Goal: Information Seeking & Learning: Learn about a topic

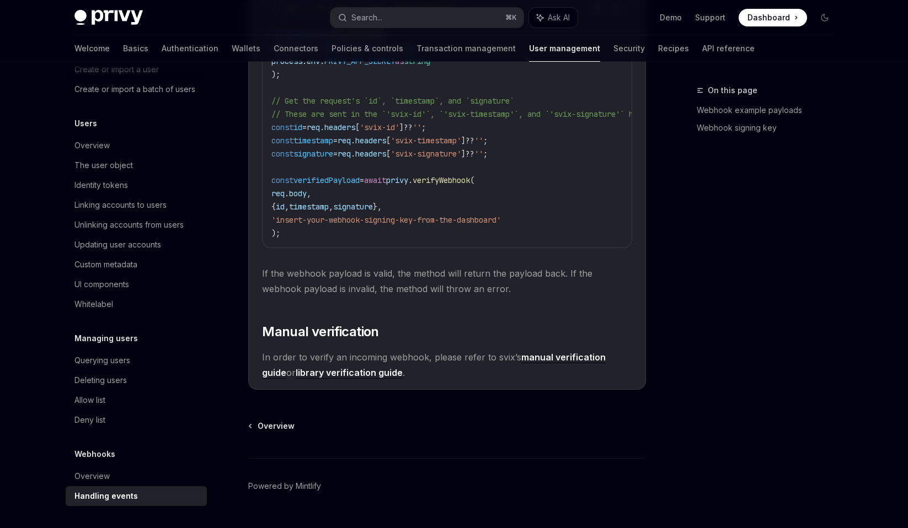
scroll to position [1062, 0]
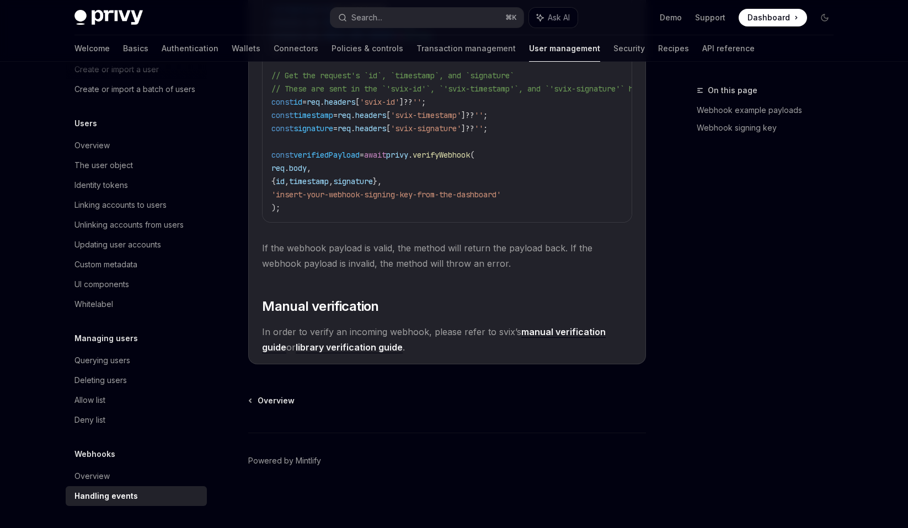
click at [347, 347] on link "library verification guide" at bounding box center [349, 348] width 107 height 12
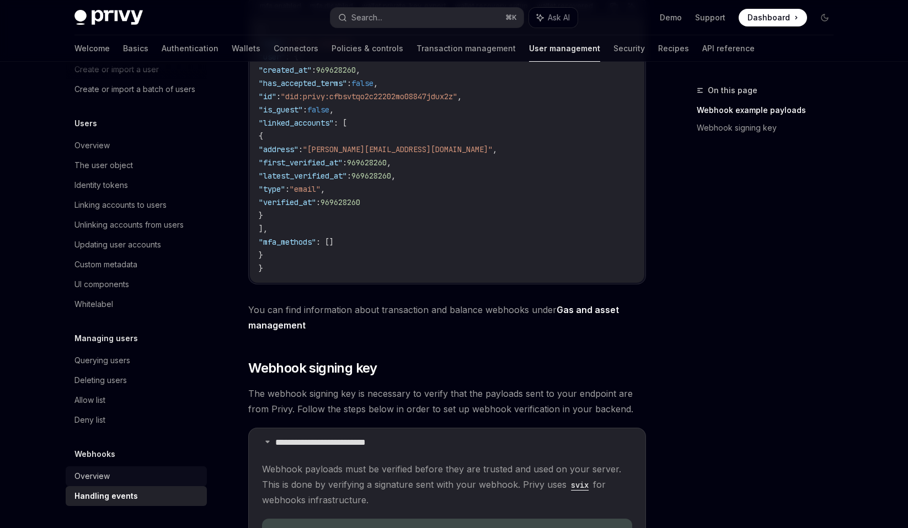
scroll to position [393, 0]
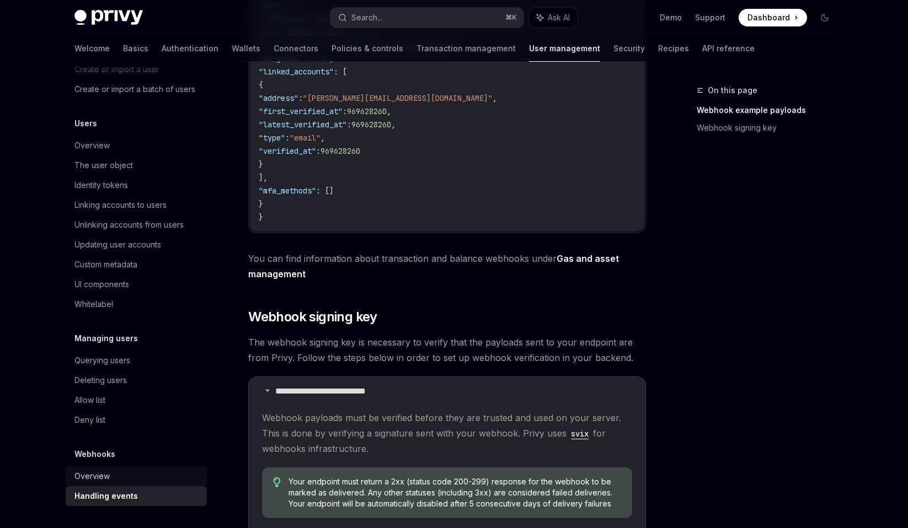
click at [101, 474] on div "Overview" at bounding box center [91, 476] width 35 height 13
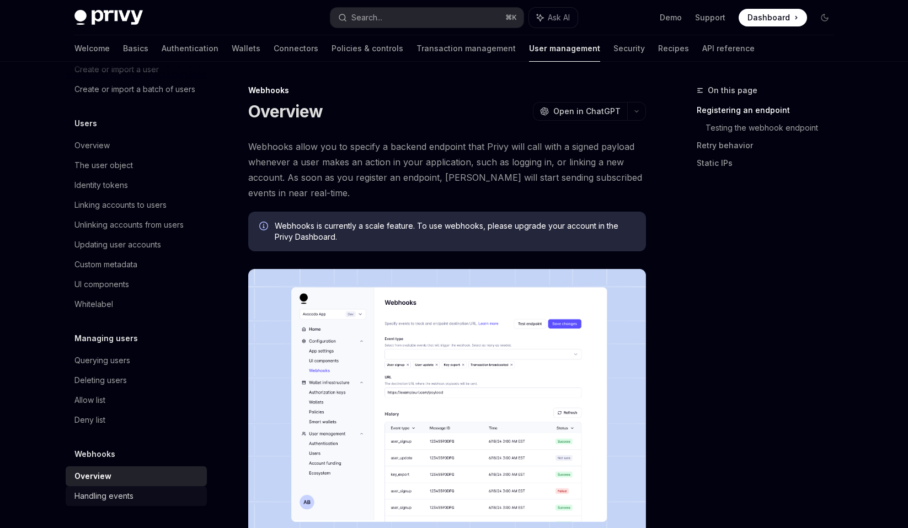
click at [126, 501] on div "Handling events" at bounding box center [103, 496] width 59 height 13
type textarea "*"
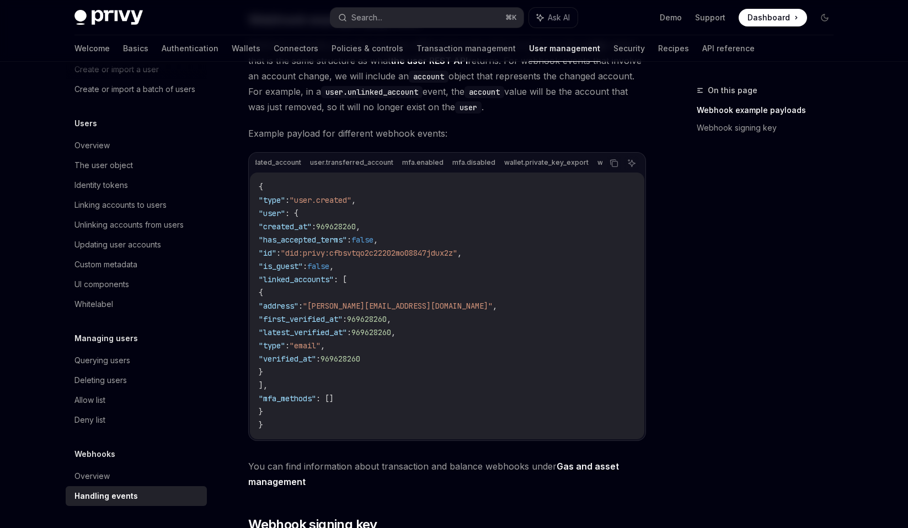
scroll to position [0, 522]
click at [384, 18] on button "Search... ⌘ K" at bounding box center [426, 18] width 193 height 20
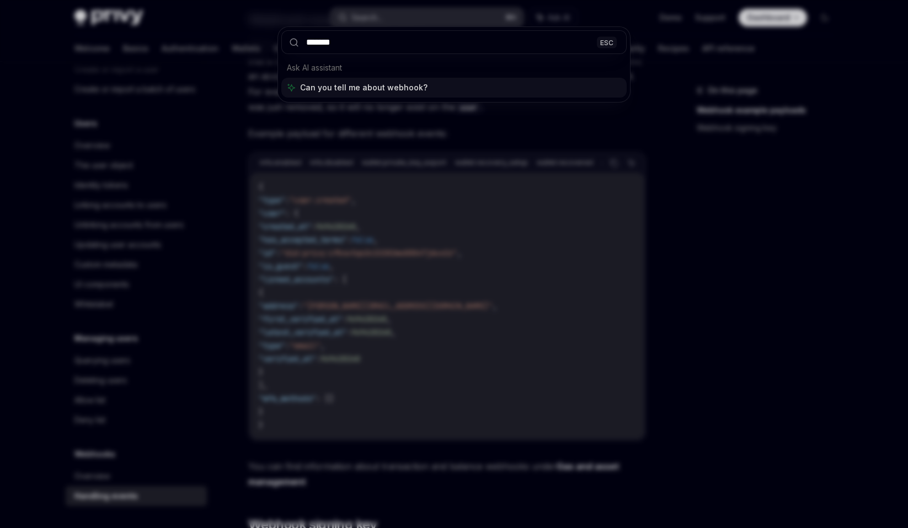
type input "********"
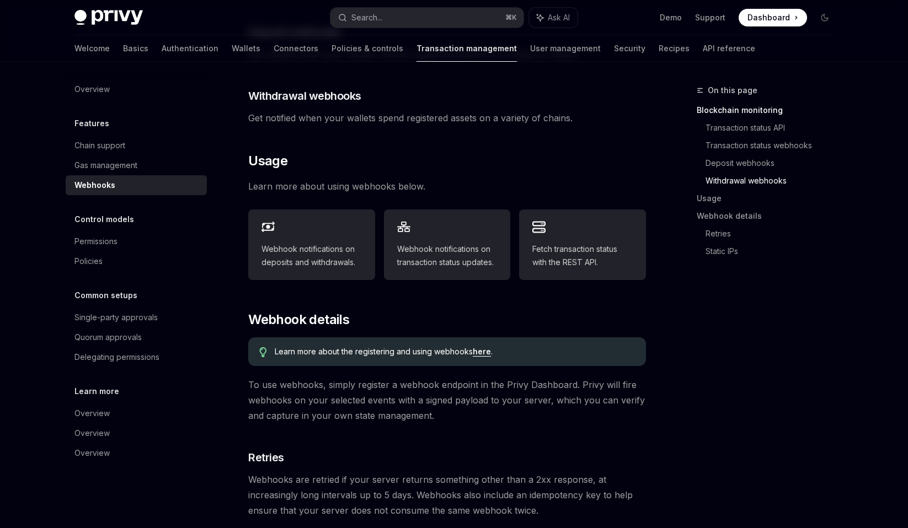
scroll to position [425, 0]
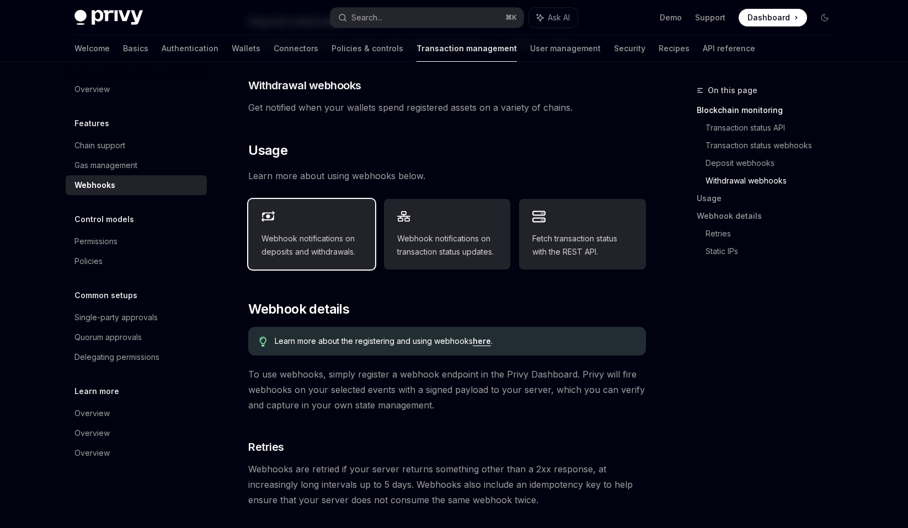
click at [343, 232] on span "Webhook notifications on deposits and withdrawals." at bounding box center [311, 245] width 100 height 26
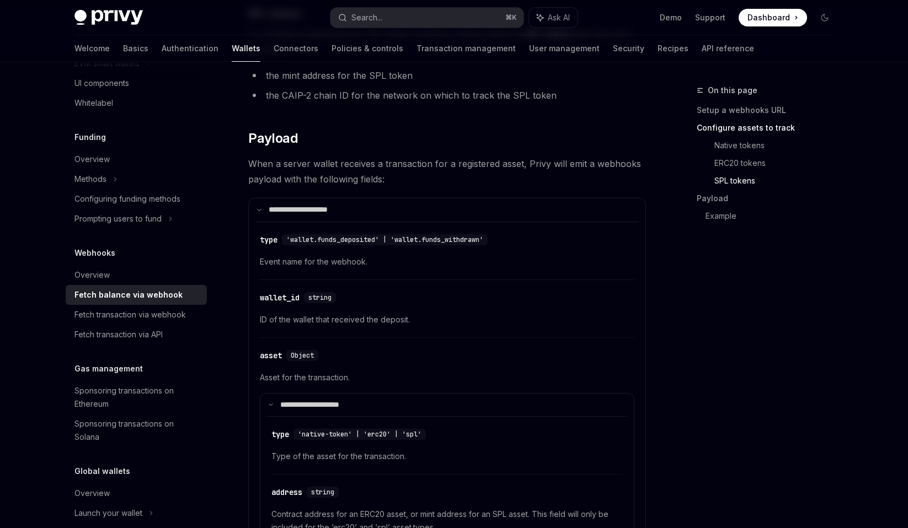
scroll to position [896, 0]
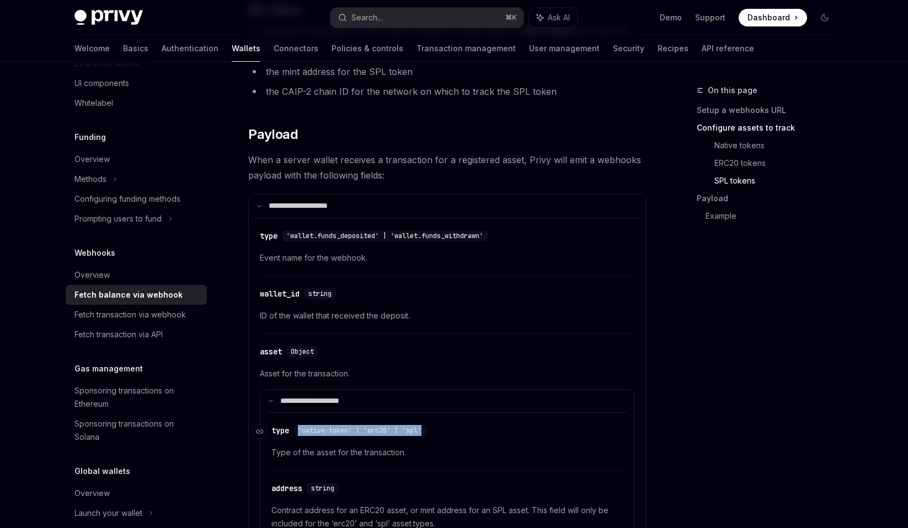
drag, startPoint x: 297, startPoint y: 428, endPoint x: 453, endPoint y: 427, distance: 156.0
click at [453, 427] on div "​ type 'native-token' | 'erc20' | 'spl'" at bounding box center [441, 430] width 340 height 13
copy span "'native-token' | 'erc20' | 'spl'"
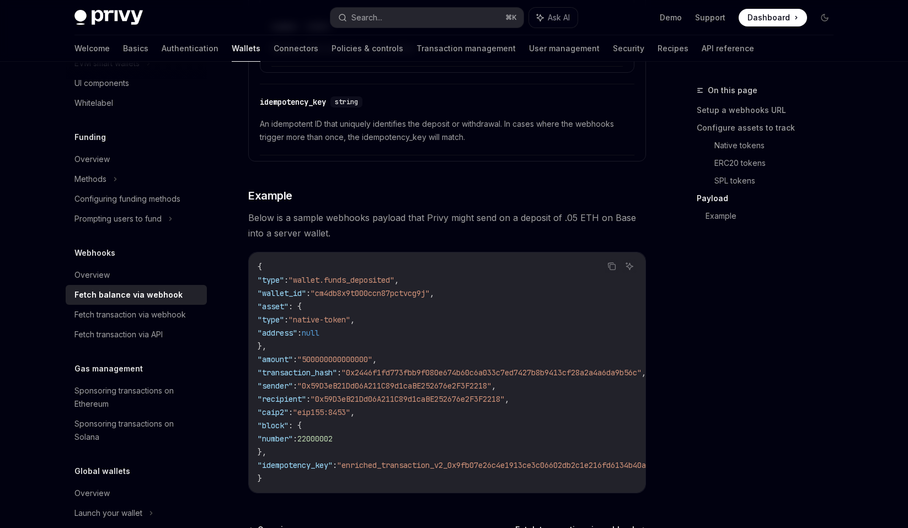
scroll to position [1841, 0]
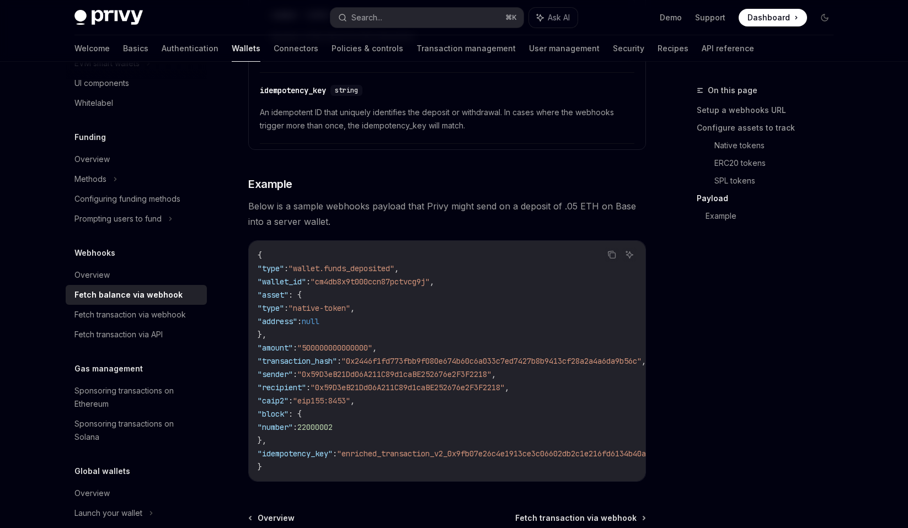
click at [284, 402] on span ""caip2"" at bounding box center [272, 401] width 31 height 10
copy span "caip2"
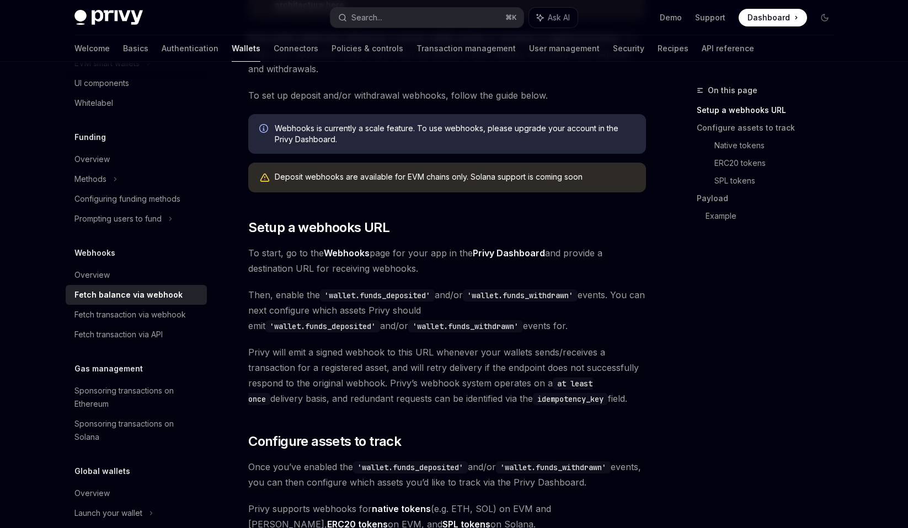
scroll to position [160, 0]
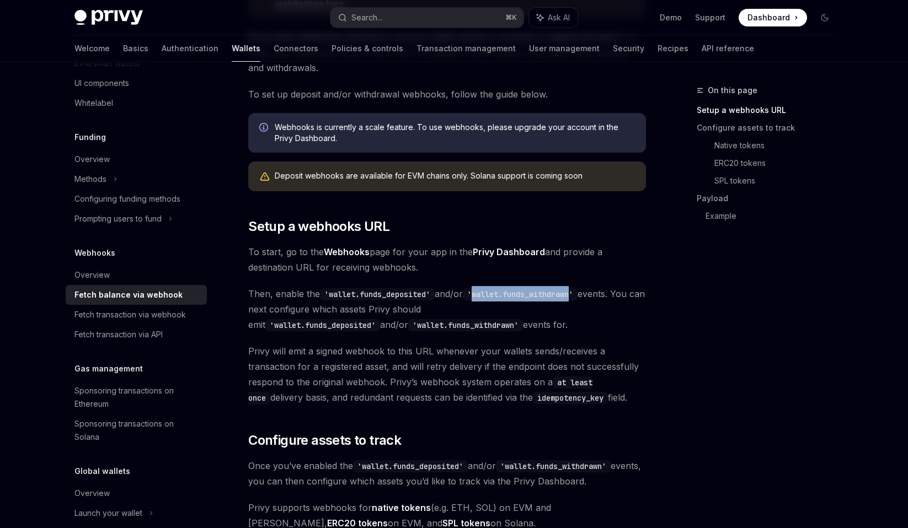
drag, startPoint x: 480, startPoint y: 295, endPoint x: 583, endPoint y: 298, distance: 103.7
click at [577, 298] on code "'wallet.funds_withdrawn'" at bounding box center [520, 294] width 115 height 12
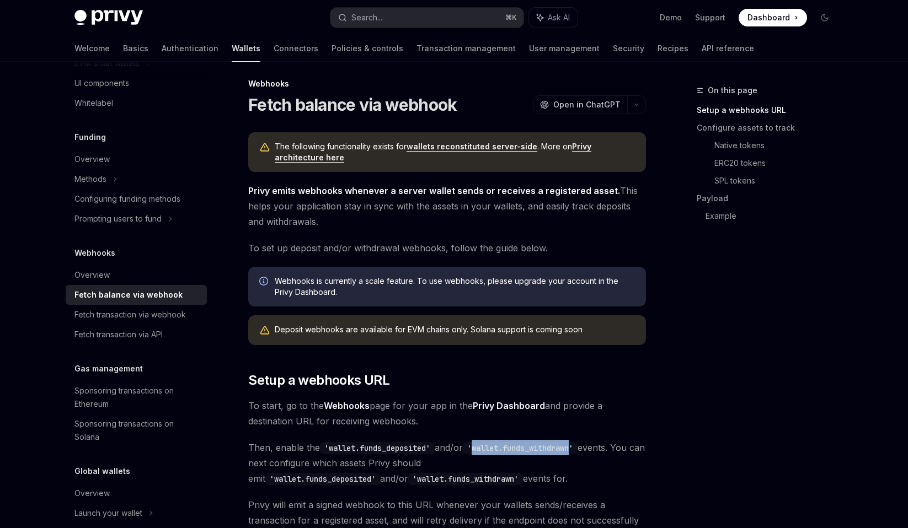
scroll to position [0, 0]
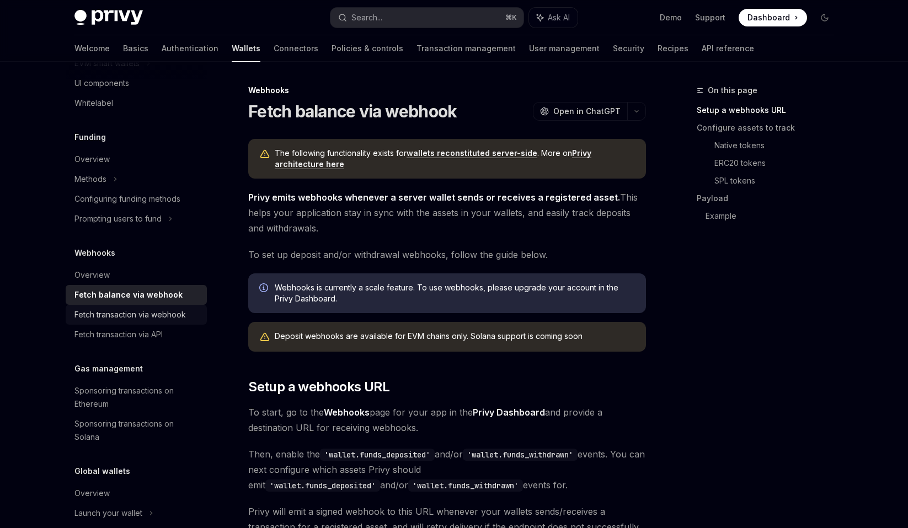
click at [173, 319] on div "Fetch transaction via webhook" at bounding box center [129, 314] width 111 height 13
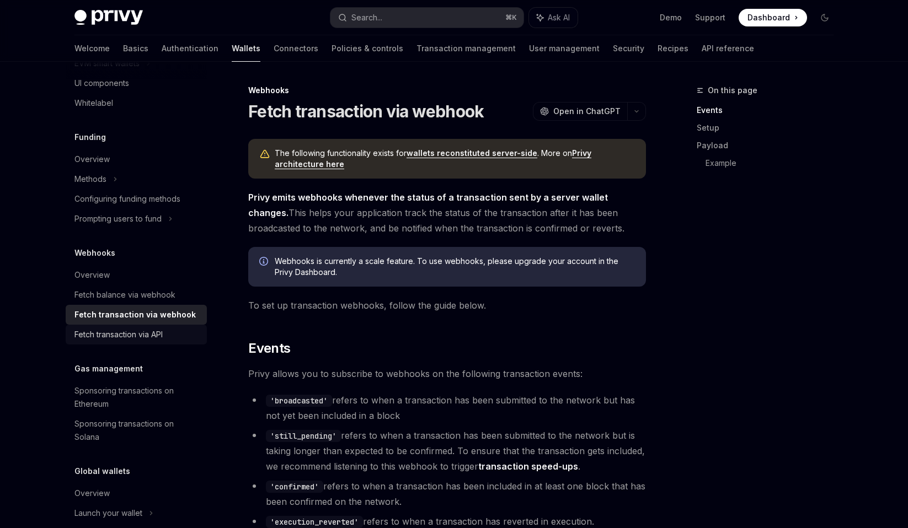
click at [165, 332] on div "Fetch transaction via API" at bounding box center [137, 334] width 126 height 13
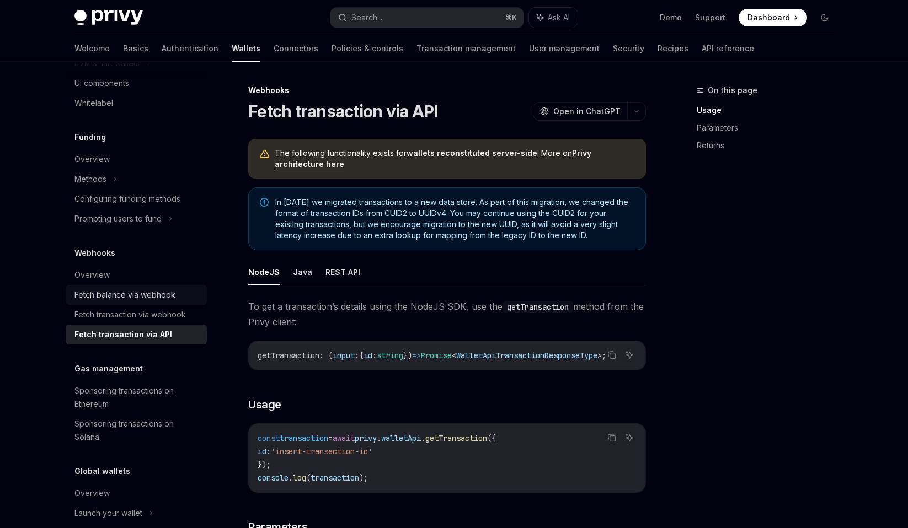
click at [164, 294] on div "Fetch balance via webhook" at bounding box center [124, 294] width 101 height 13
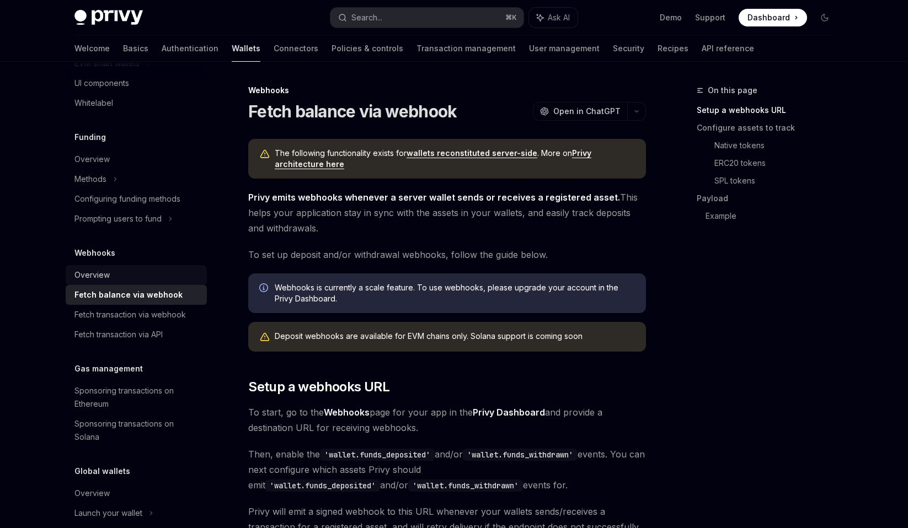
click at [121, 276] on div "Overview" at bounding box center [137, 275] width 126 height 13
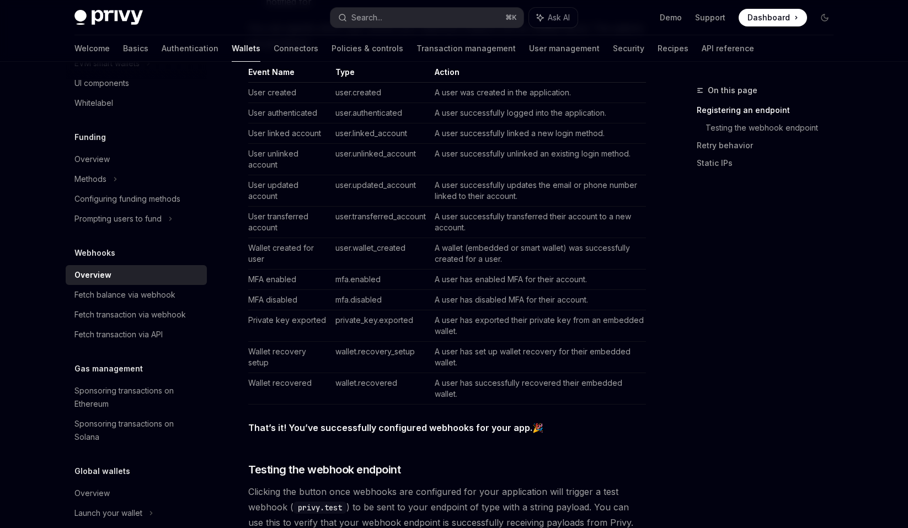
scroll to position [443, 0]
click at [379, 18] on div "Search..." at bounding box center [366, 17] width 31 height 13
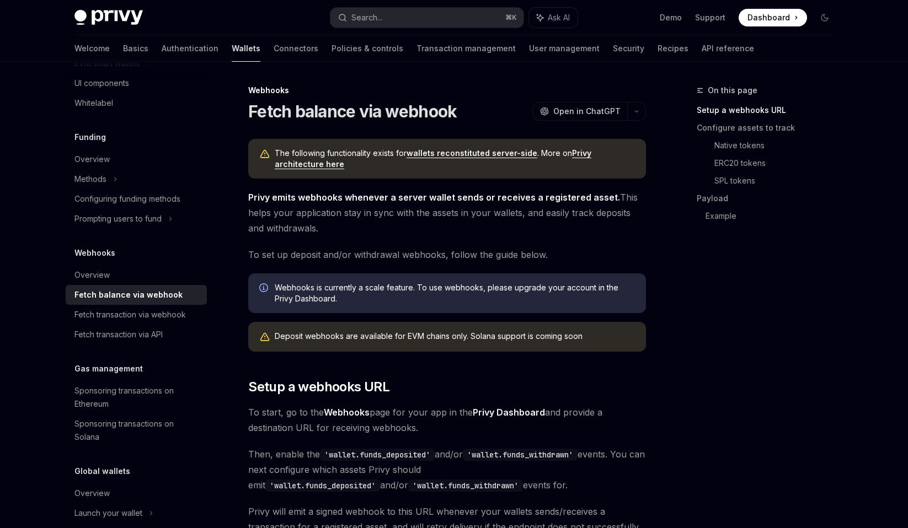
click at [180, 300] on div "Fetch balance via webhook" at bounding box center [137, 294] width 126 height 13
click at [170, 314] on div "Fetch transaction via webhook" at bounding box center [129, 314] width 111 height 13
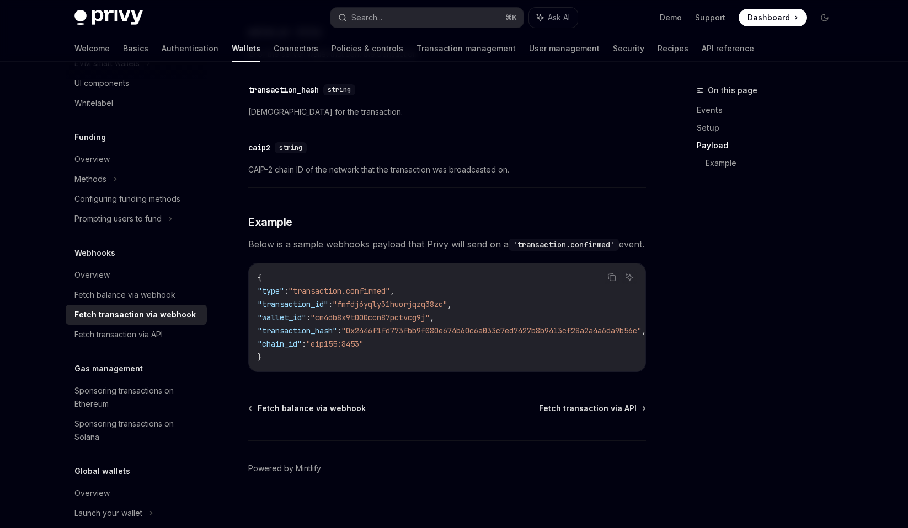
scroll to position [1105, 0]
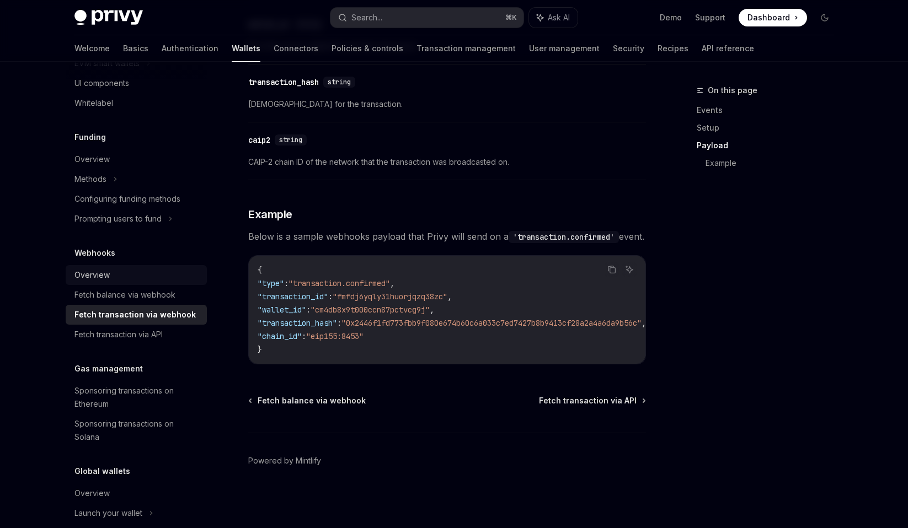
click at [115, 277] on div "Overview" at bounding box center [137, 275] width 126 height 13
type textarea "*"
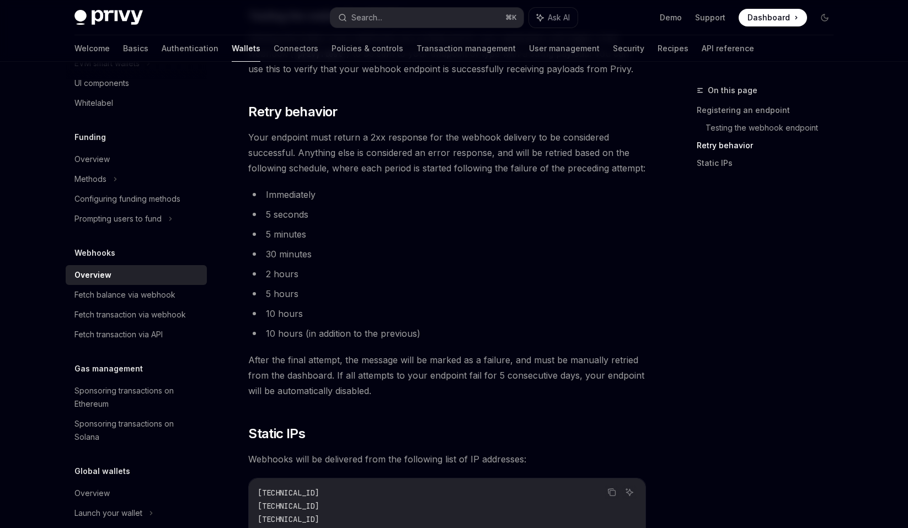
scroll to position [1091, 0]
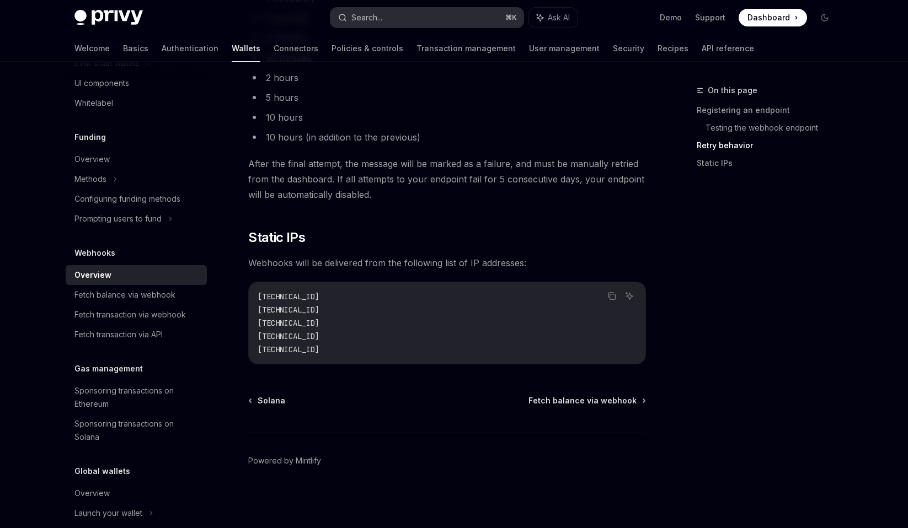
click at [403, 22] on button "Search... ⌘ K" at bounding box center [426, 18] width 193 height 20
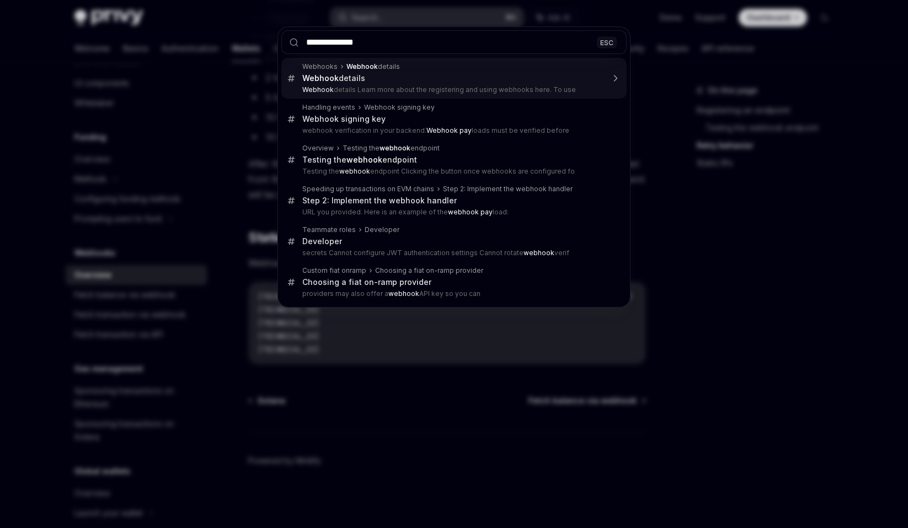
type input "**********"
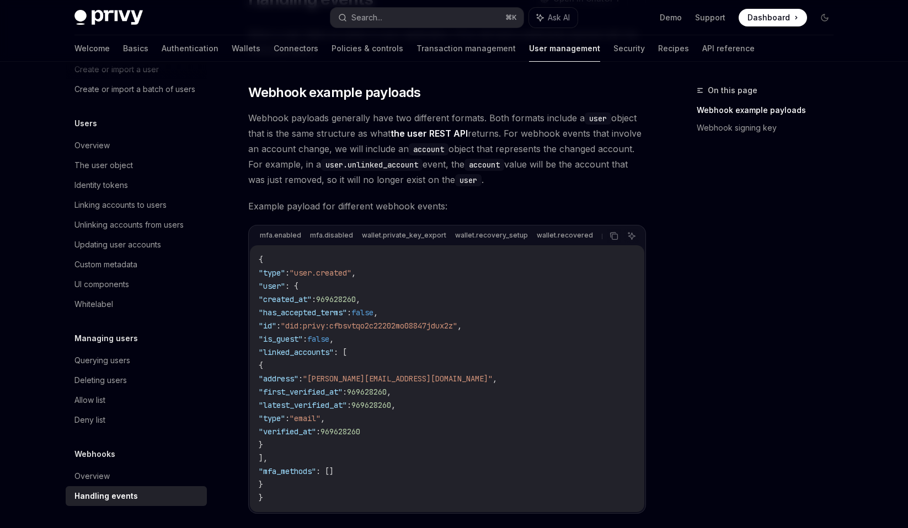
scroll to position [392, 0]
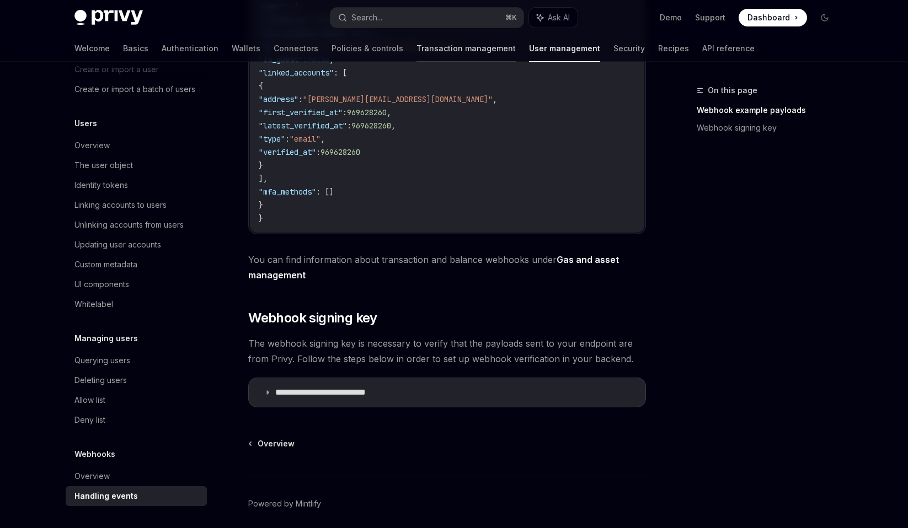
click at [416, 59] on link "Transaction management" at bounding box center [465, 48] width 99 height 26
type textarea "*"
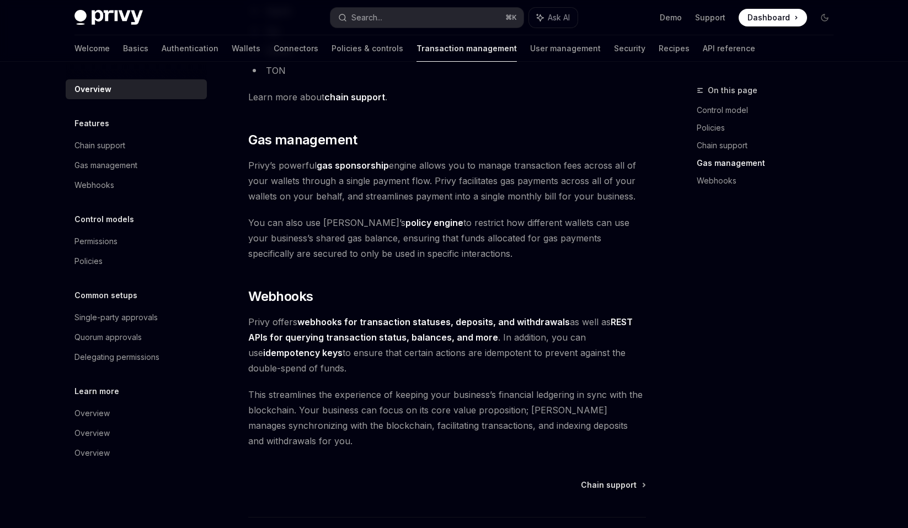
scroll to position [960, 0]
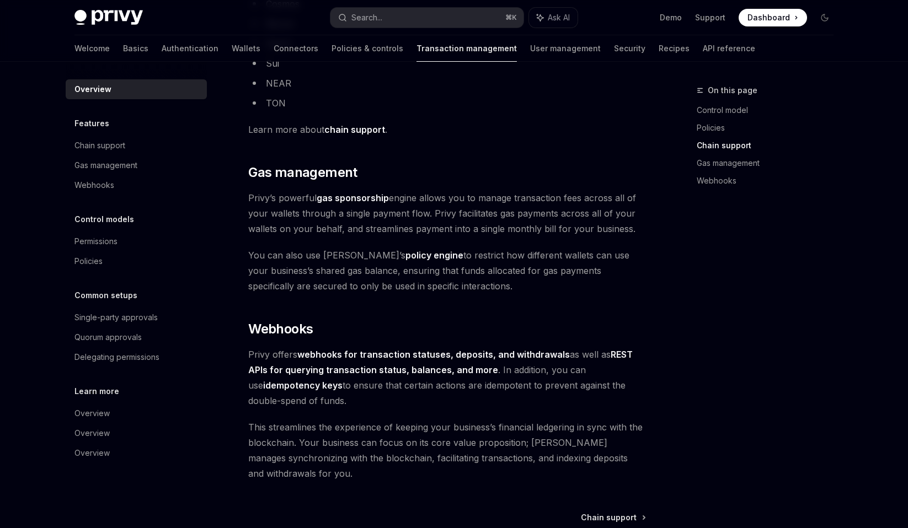
click at [373, 263] on span "You can also use Privy’s policy engine to restrict how different wallets can us…" at bounding box center [447, 271] width 398 height 46
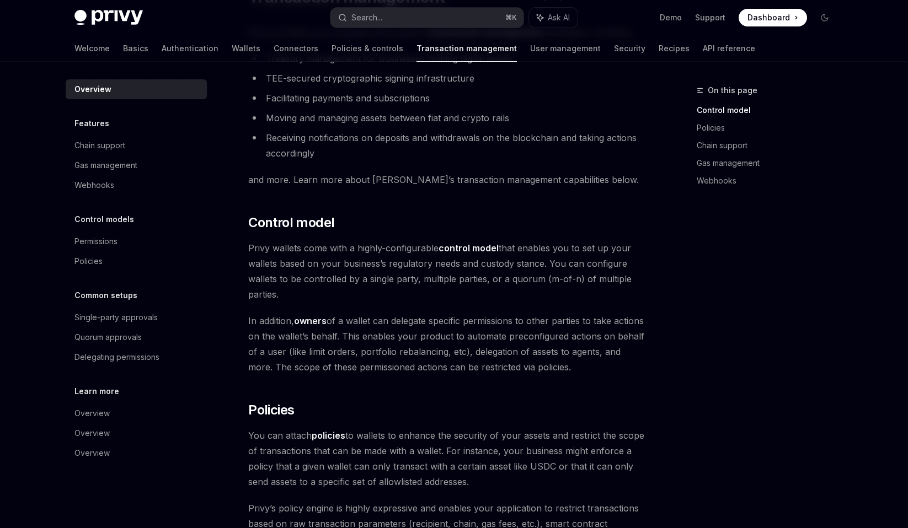
scroll to position [0, 0]
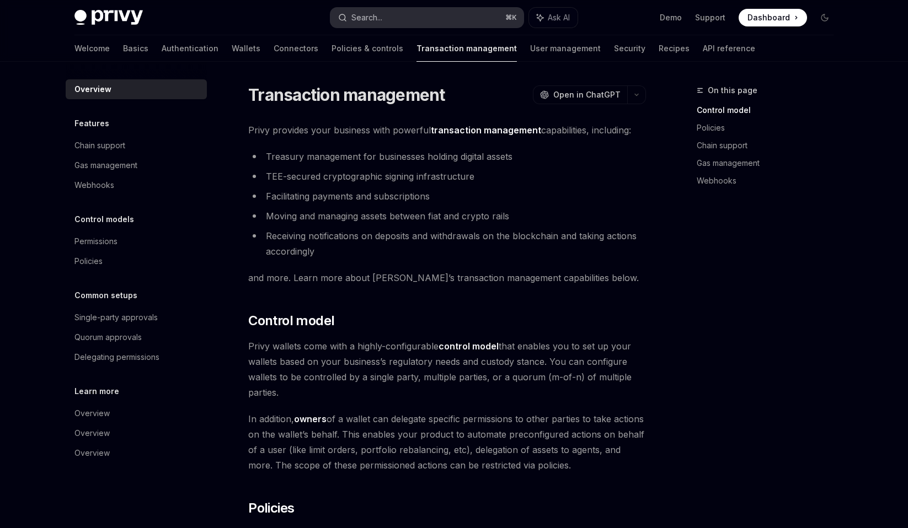
click at [443, 14] on button "Search... ⌘ K" at bounding box center [426, 18] width 193 height 20
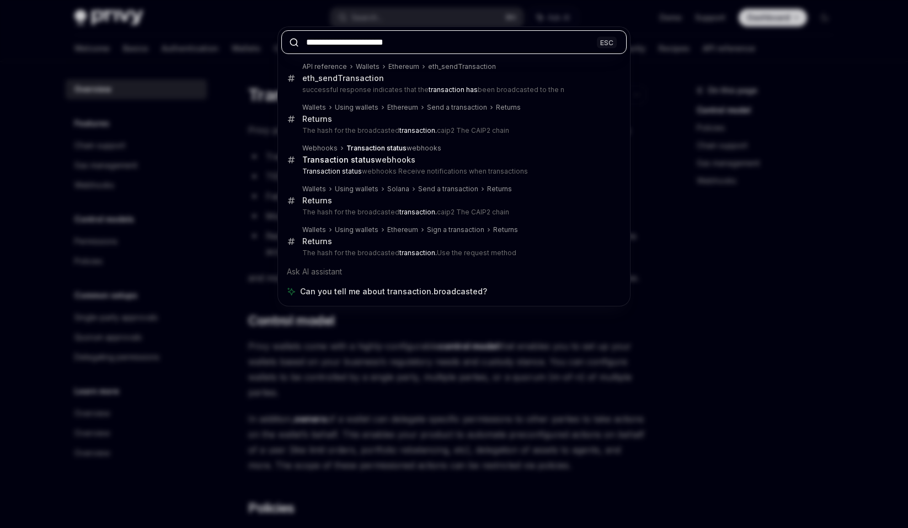
click at [383, 36] on input "**********" at bounding box center [453, 42] width 345 height 24
click at [378, 44] on input "**********" at bounding box center [453, 42] width 345 height 24
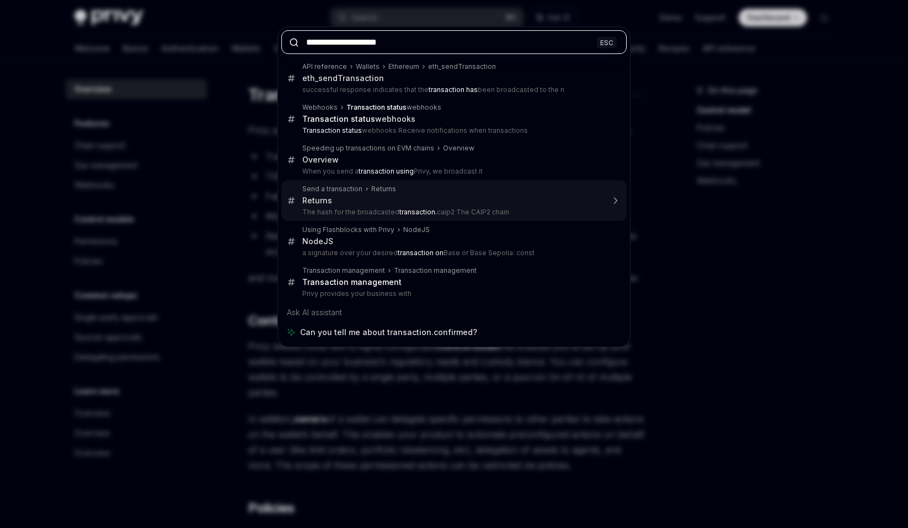
type input "**********"
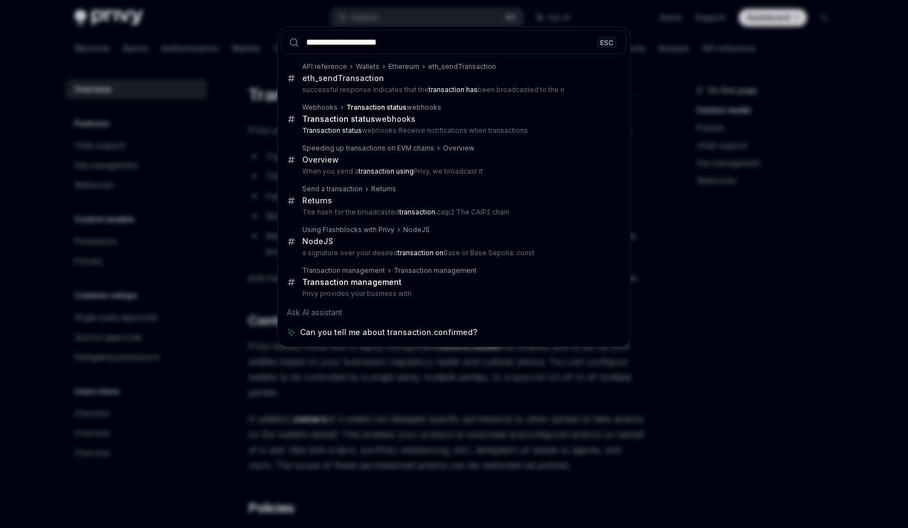
click at [689, 235] on div "**********" at bounding box center [454, 264] width 908 height 528
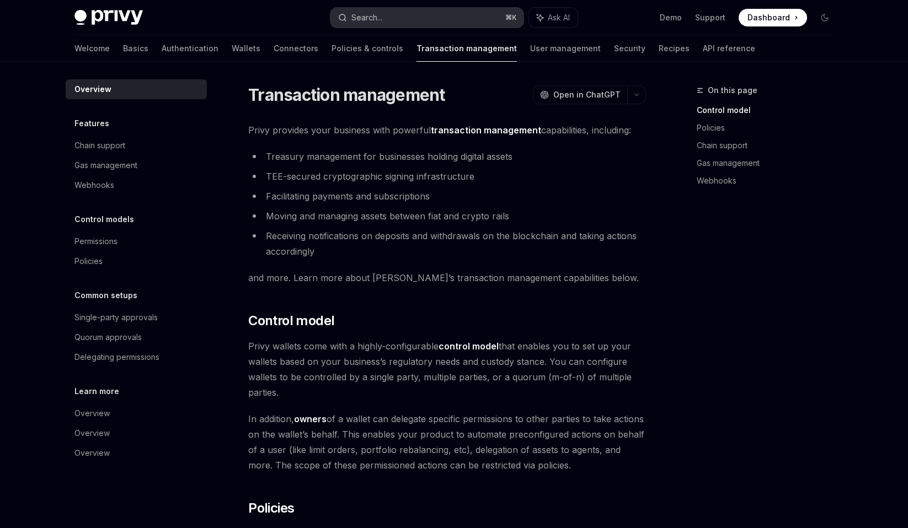
click at [414, 17] on button "Search... ⌘ K" at bounding box center [426, 18] width 193 height 20
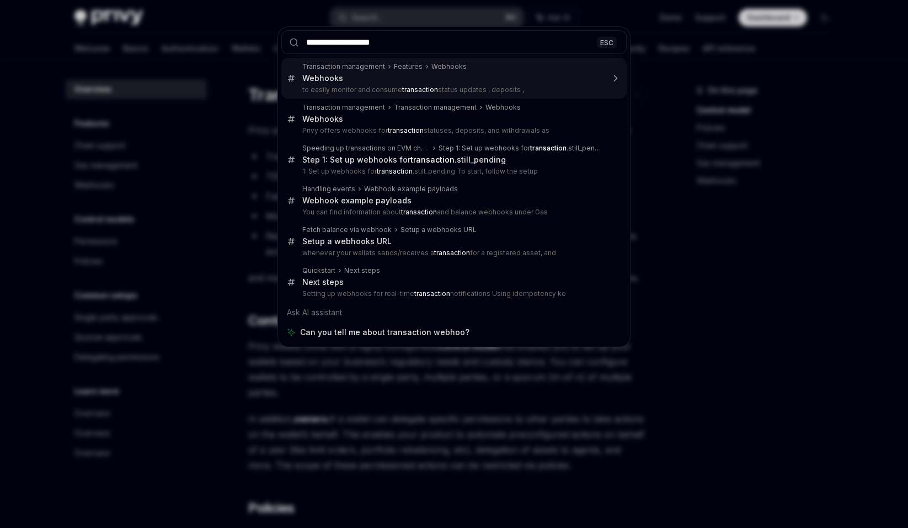
type input "**********"
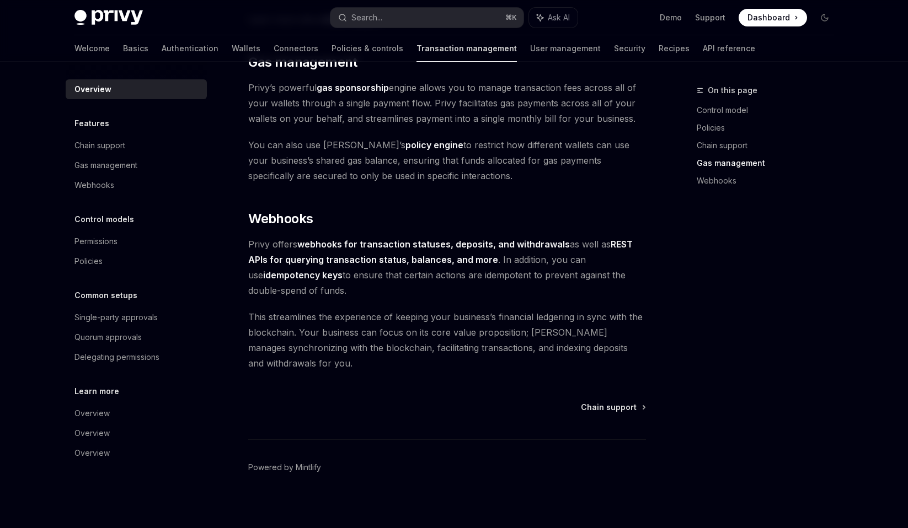
scroll to position [960, 0]
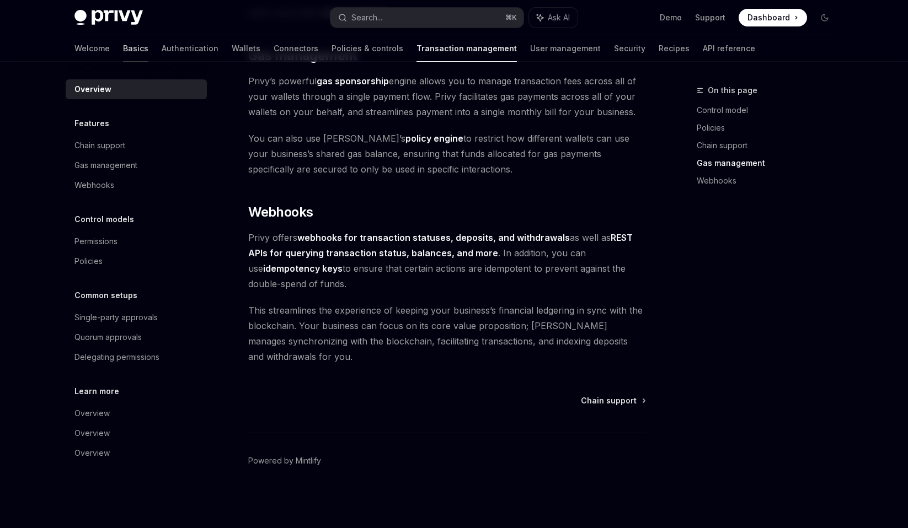
click at [123, 51] on link "Basics" at bounding box center [135, 48] width 25 height 26
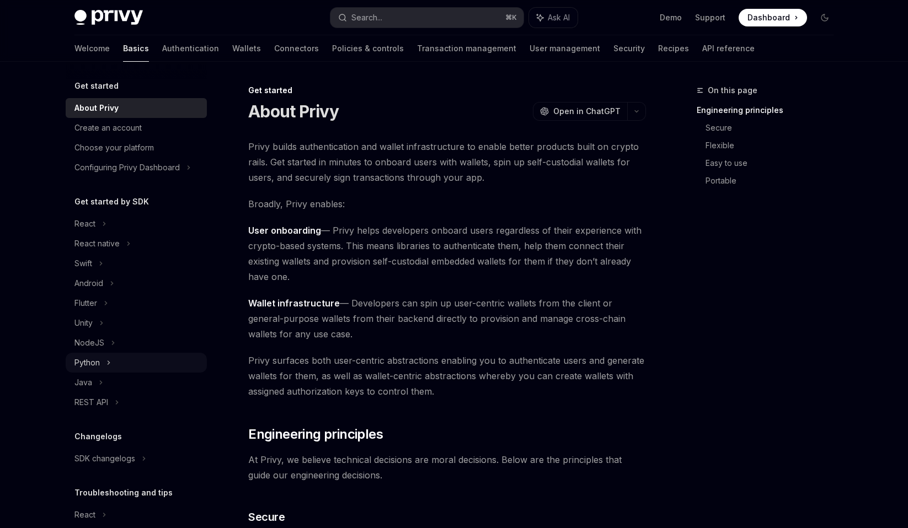
click at [106, 361] on div "Python" at bounding box center [136, 363] width 141 height 20
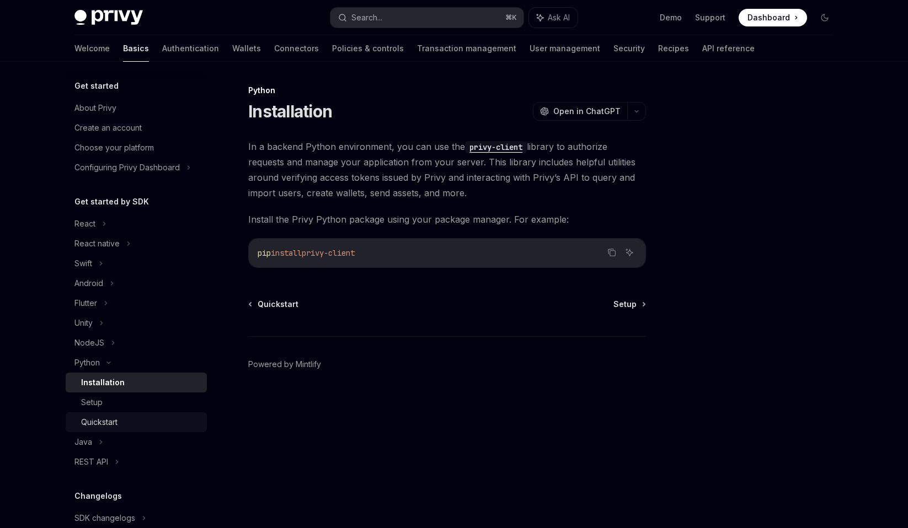
click at [121, 421] on div "Quickstart" at bounding box center [140, 422] width 119 height 13
type textarea "*"
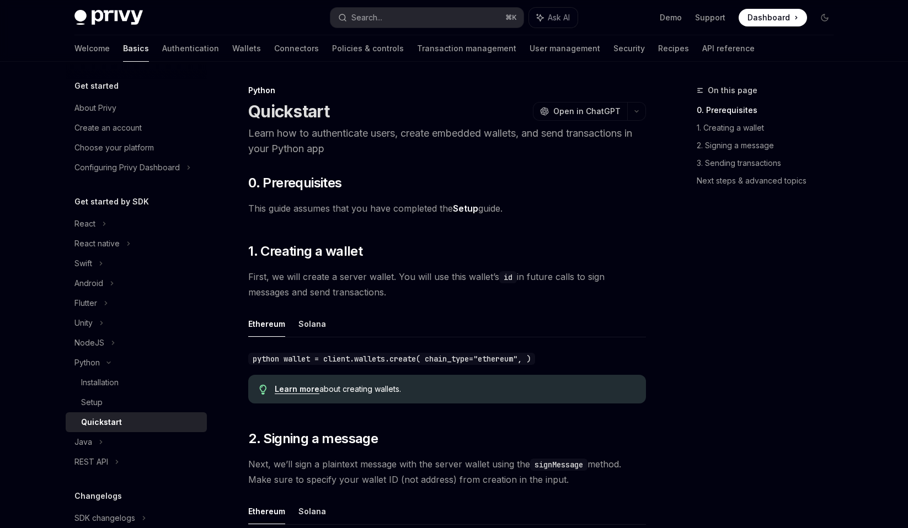
click at [767, 238] on div "On this page 0. Prerequisites 1. Creating a wallet 2. Signing a message 3. Send…" at bounding box center [758, 306] width 168 height 444
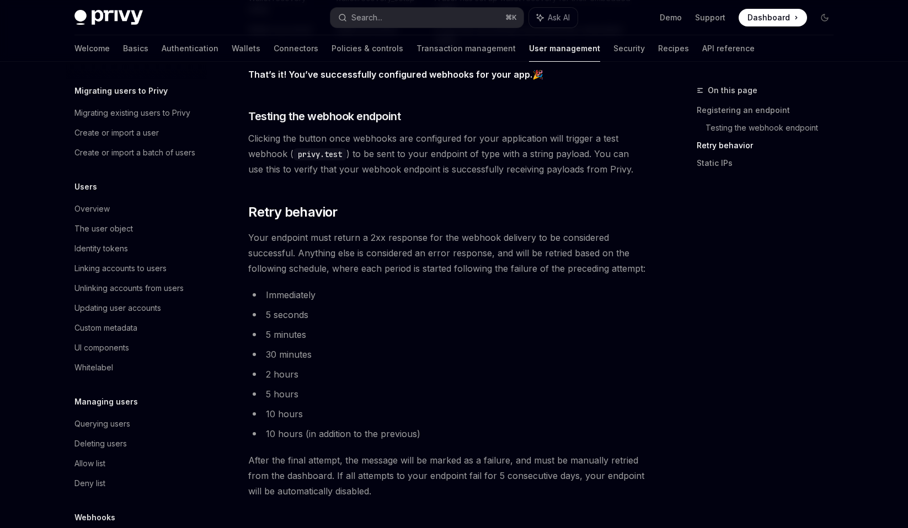
scroll to position [986, 0]
